Goal: Task Accomplishment & Management: Use online tool/utility

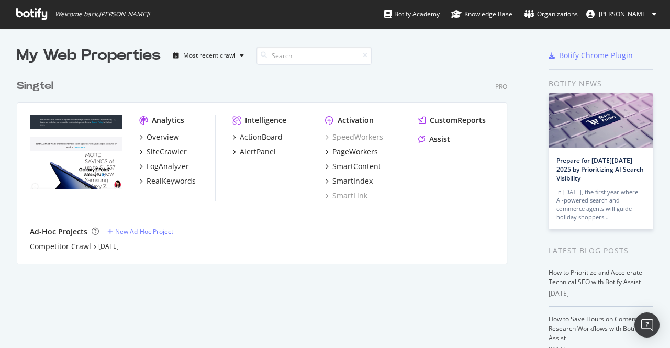
scroll to position [340, 653]
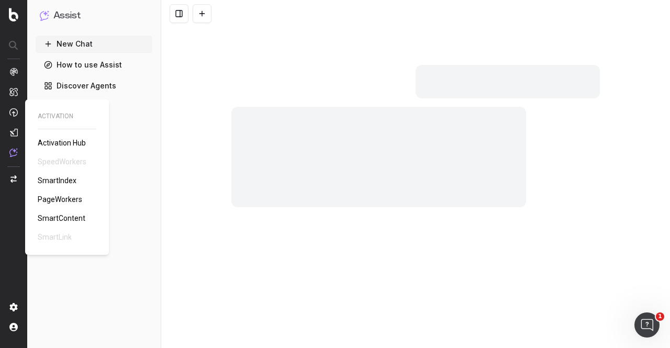
click at [62, 201] on span "PageWorkers" at bounding box center [60, 199] width 44 height 8
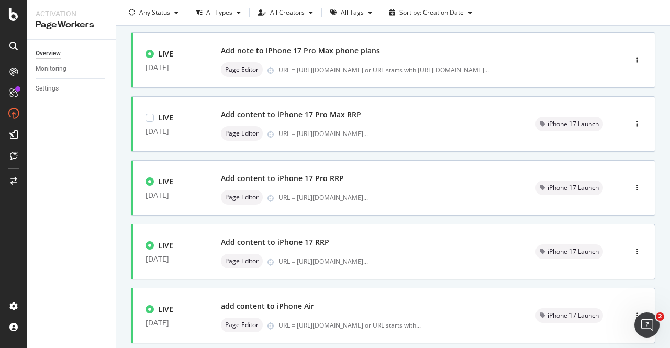
scroll to position [444, 0]
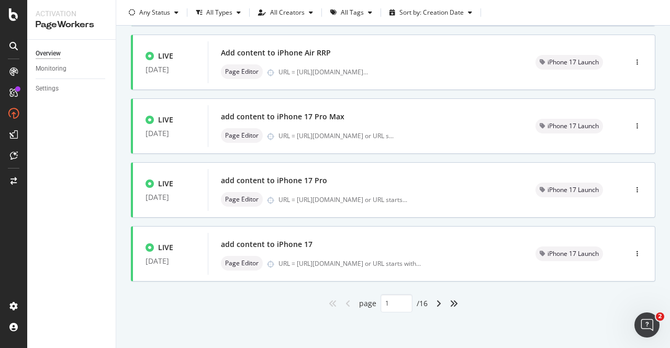
click at [433, 297] on div "angle-right" at bounding box center [439, 303] width 14 height 17
type input "2"
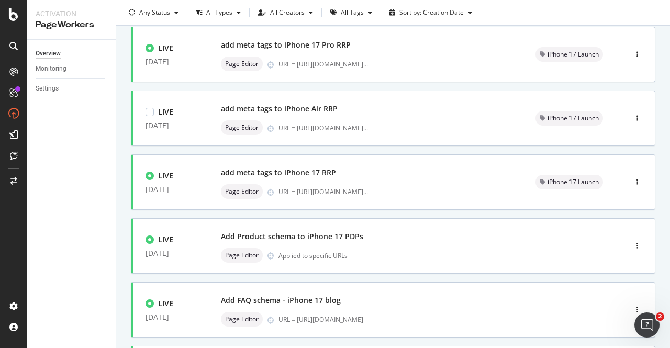
scroll to position [209, 0]
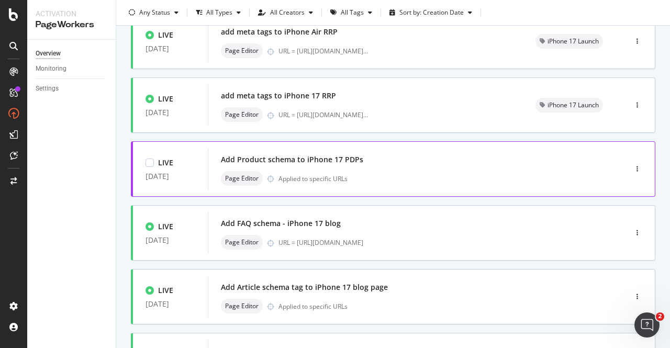
click at [319, 171] on div "Page Editor Applied to specific URLs" at bounding box center [401, 178] width 361 height 15
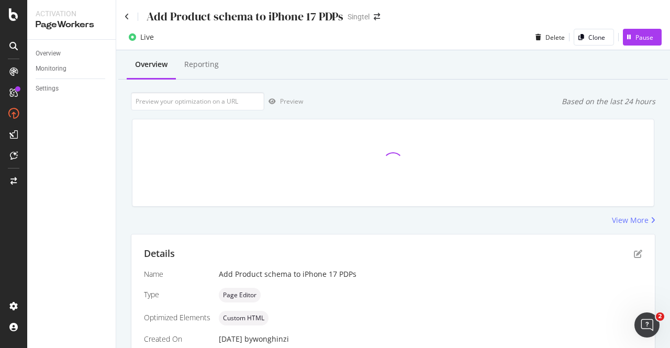
scroll to position [213, 0]
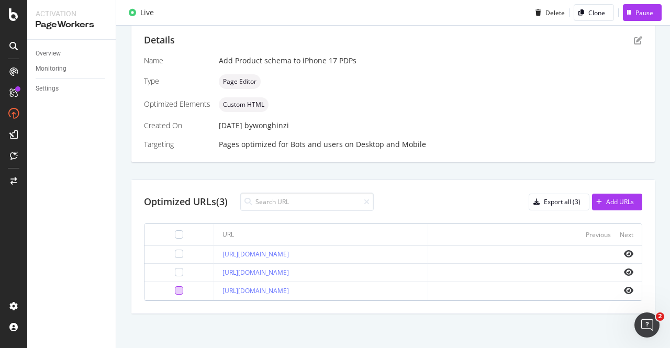
click at [175, 290] on div at bounding box center [179, 290] width 8 height 8
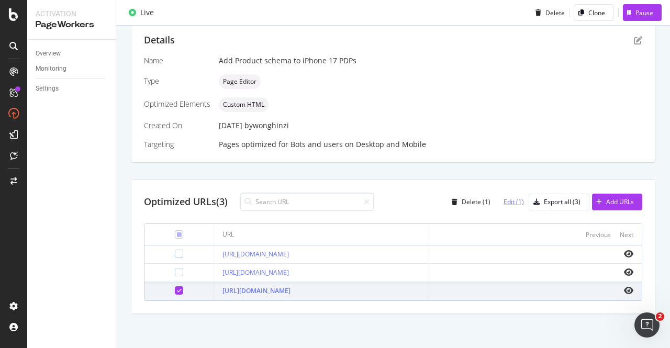
click at [510, 201] on div "Edit (1)" at bounding box center [513, 201] width 20 height 9
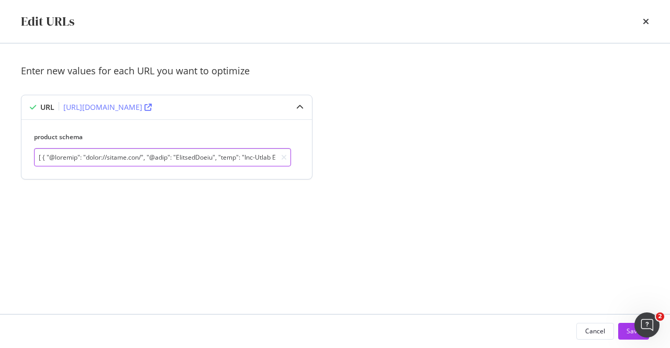
click at [205, 160] on input "modal" at bounding box center [162, 157] width 257 height 18
paste input "Buy Apple iPhone Air with Singtel", "description": "Get the latest Apple iPhone…"
type input "[ { "@context": "https://schema.org/", "@type": "ProductGroup", "name": "Buy Ap…"
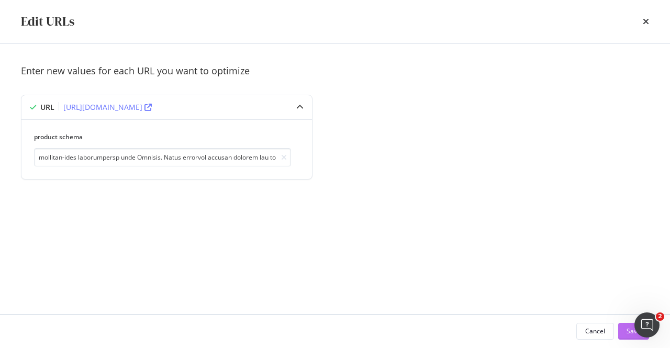
scroll to position [0, 0]
click at [629, 333] on div "Save" at bounding box center [633, 330] width 14 height 9
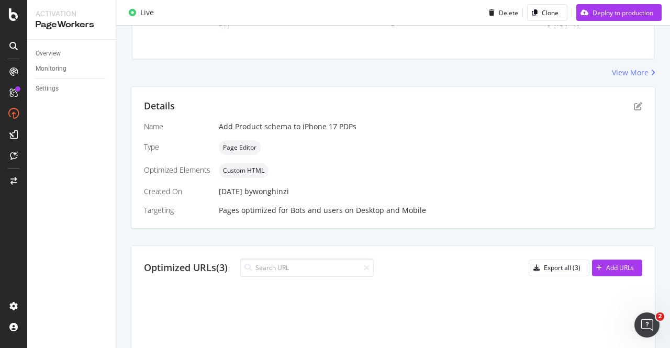
scroll to position [279, 0]
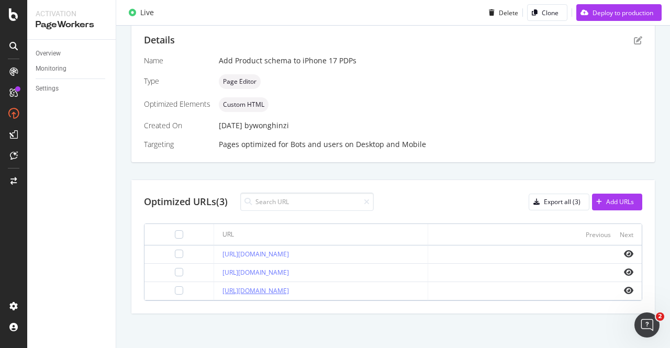
drag, startPoint x: 423, startPoint y: 291, endPoint x: 205, endPoint y: 286, distance: 217.7
click at [222, 286] on div "https://shop.singtel.com/accessories/rrp-products/apple-iphone-air" at bounding box center [320, 290] width 196 height 9
copy link "https://shop.singtel.com/accessories/rrp-products/apple-iphone-air"
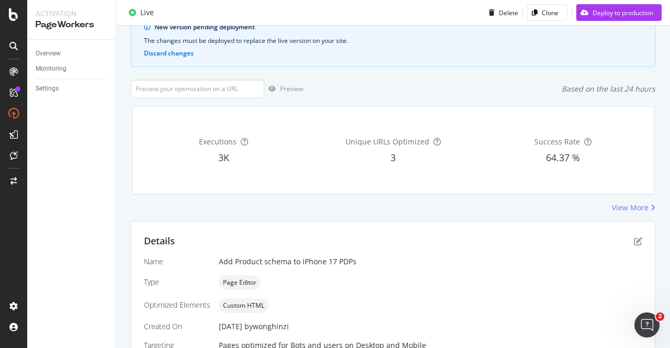
scroll to position [70, 0]
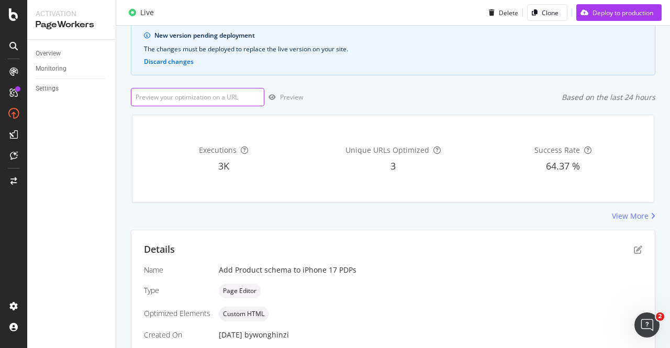
click at [212, 100] on input "url" at bounding box center [197, 97] width 133 height 18
paste input "https://shop.singtel.com/accessories/rrp-products/apple-iphone-air"
type input "https://shop.singtel.com/accessories/rrp-products/apple-iphone-air"
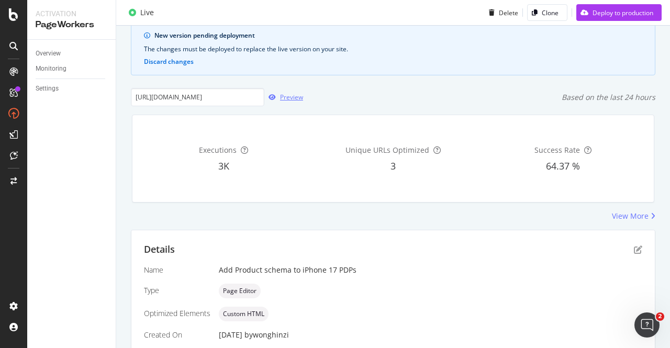
click at [288, 93] on div "Preview" at bounding box center [291, 97] width 23 height 9
click at [618, 15] on div "Deploy to production" at bounding box center [622, 12] width 61 height 9
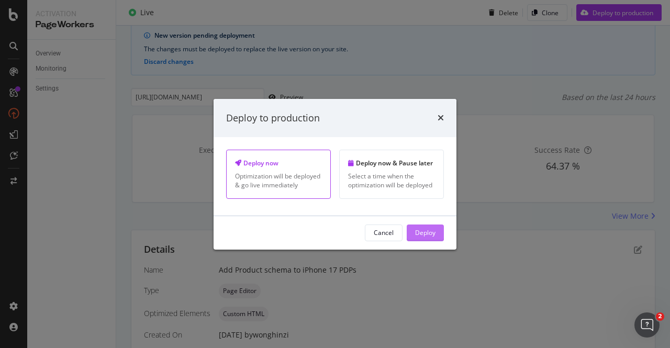
click at [435, 233] on button "Deploy" at bounding box center [424, 232] width 37 height 17
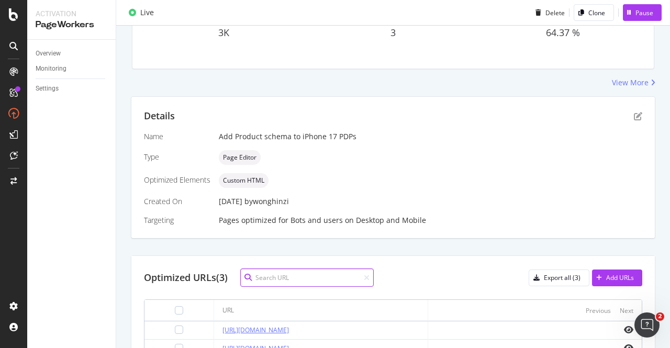
scroll to position [213, 0]
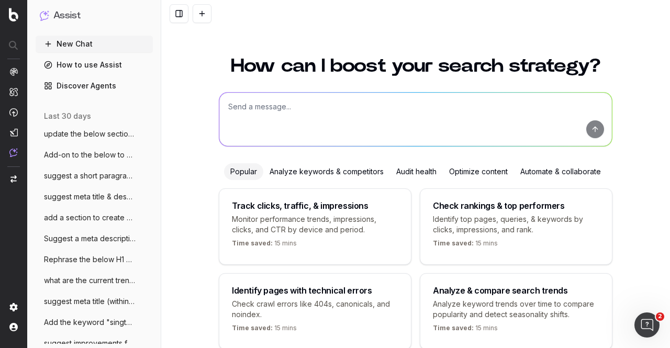
scroll to position [49, 0]
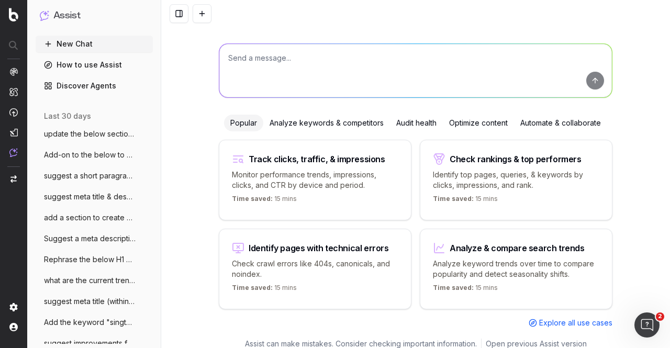
click at [343, 65] on textarea at bounding box center [415, 70] width 392 height 53
paste textarea "Buy iPhone 17 lineup & iPhone Air First in Singapore"
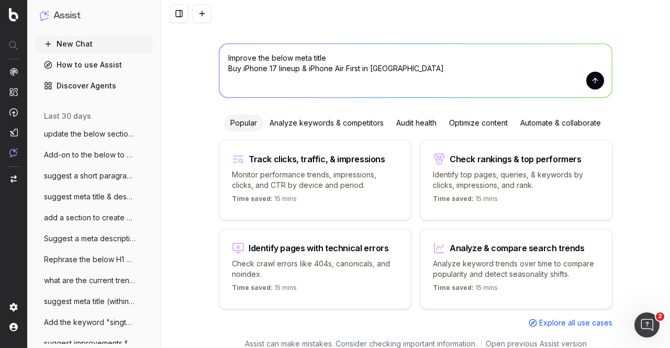
click at [367, 49] on textarea "Improve the below meta title Buy iPhone 17 lineup & iPhone Air First in Singapo…" at bounding box center [415, 70] width 392 height 53
type textarea "Improve the below meta title but keep it to be within 160 characters Buy iPhone…"
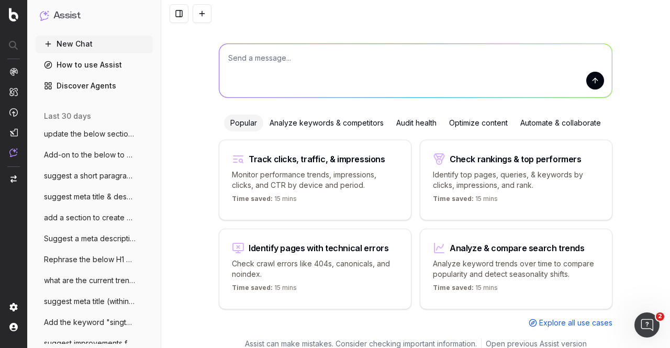
scroll to position [0, 0]
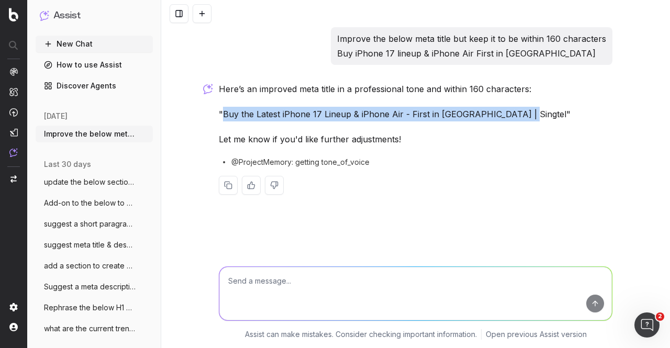
drag, startPoint x: 222, startPoint y: 112, endPoint x: 515, endPoint y: 116, distance: 293.5
click at [515, 116] on p ""Buy the Latest iPhone 17 Lineup & iPhone Air - First in Singapore | Singtel"" at bounding box center [415, 114] width 393 height 15
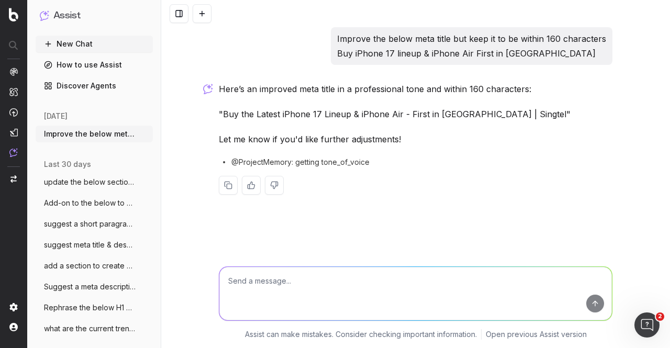
click at [449, 283] on textarea at bounding box center [415, 293] width 392 height 53
type textarea "sorry within 60 characters"
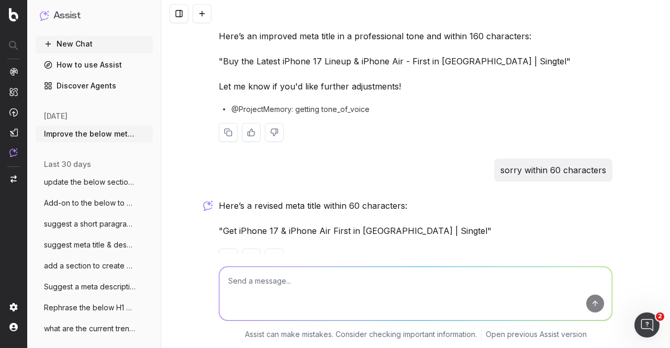
scroll to position [83, 0]
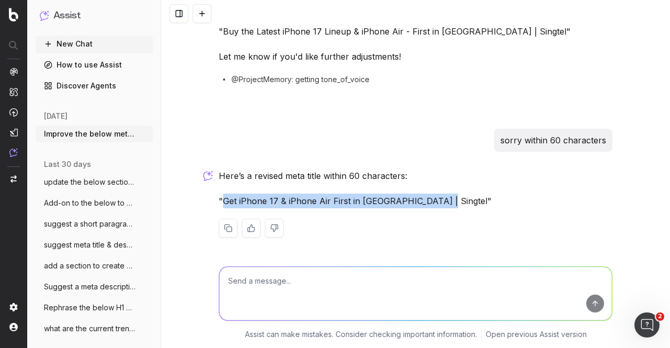
drag, startPoint x: 220, startPoint y: 200, endPoint x: 431, endPoint y: 200, distance: 210.8
click at [431, 200] on p ""Get iPhone 17 & iPhone Air First in Singapore | Singtel"" at bounding box center [415, 201] width 393 height 15
copy p "Get iPhone 17 & iPhone Air First in Singapore | Singtel"
